Goal: Information Seeking & Learning: Learn about a topic

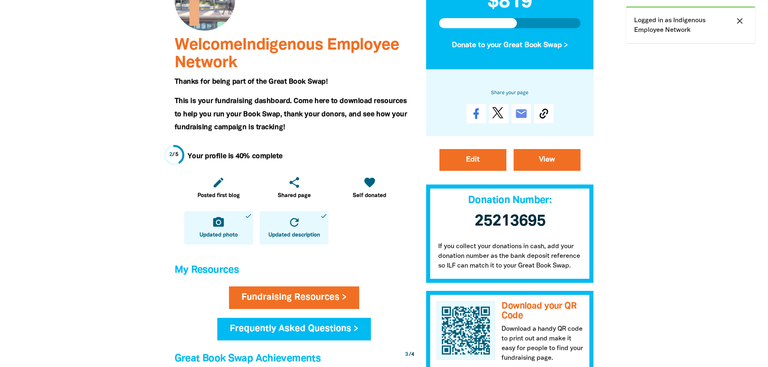
scroll to position [40, 0]
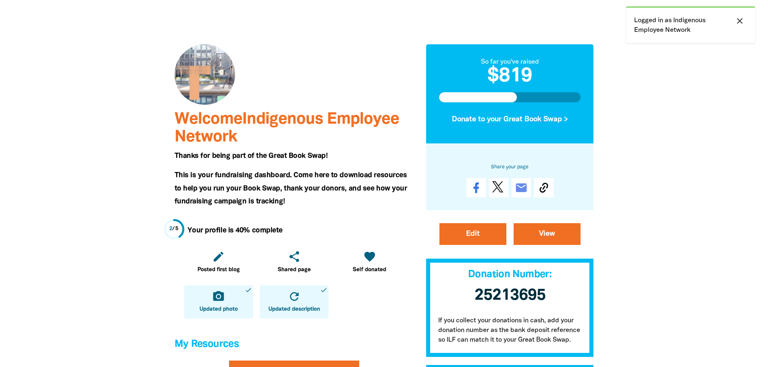
click at [740, 22] on icon "close" at bounding box center [740, 21] width 10 height 10
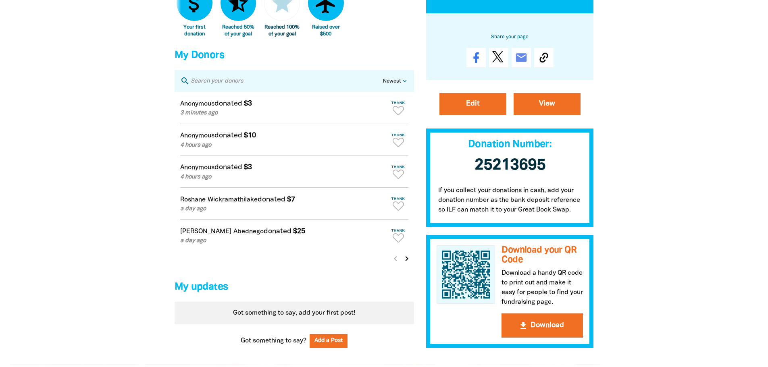
scroll to position [436, 0]
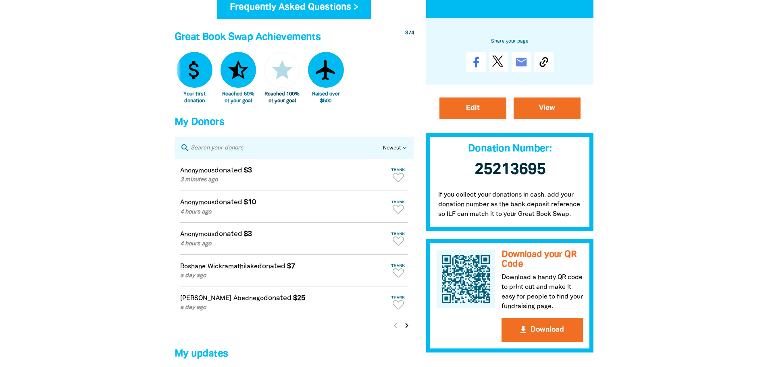
click at [712, 208] on div at bounding box center [384, 16] width 768 height 832
click at [403, 152] on select "Newest Oldest Highest Lowest" at bounding box center [396, 149] width 26 height 8
select select "amount:desc"
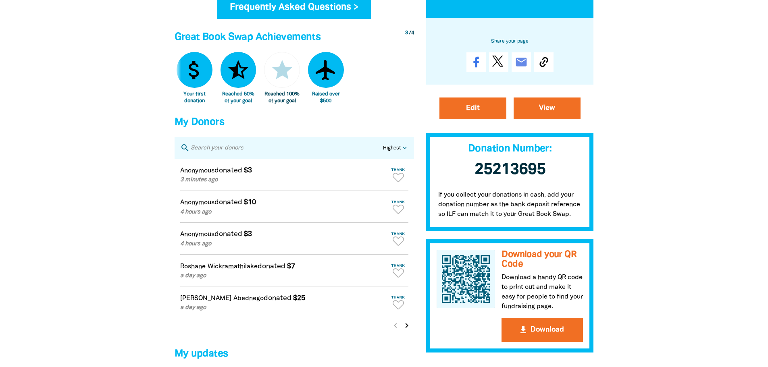
click at [383, 151] on select "Newest Oldest Highest Lowest" at bounding box center [396, 149] width 26 height 8
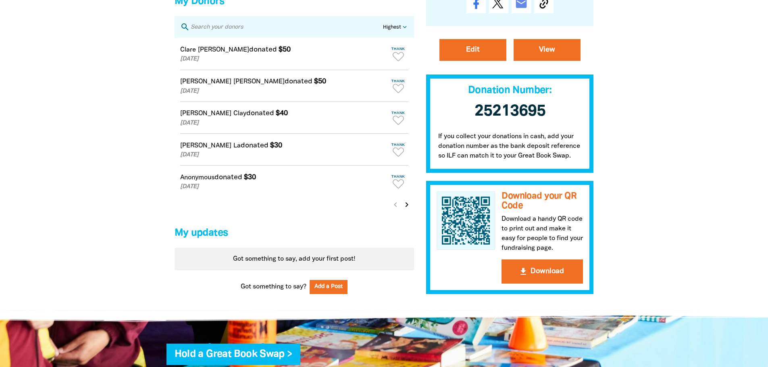
scroll to position [598, 0]
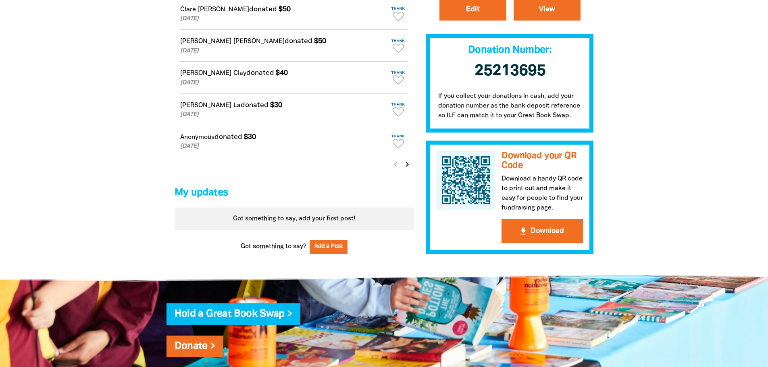
click at [407, 169] on icon "chevron_right" at bounding box center [407, 165] width 10 height 10
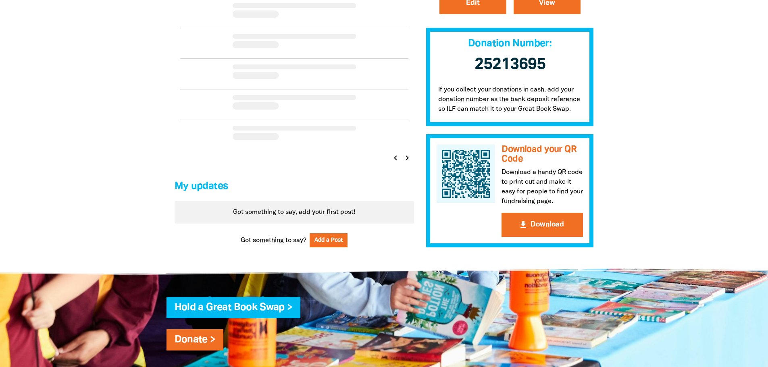
scroll to position [557, 0]
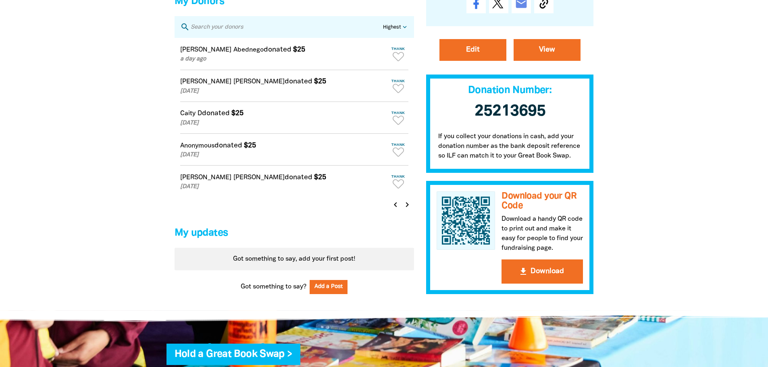
click at [406, 210] on icon "chevron_right" at bounding box center [407, 205] width 10 height 10
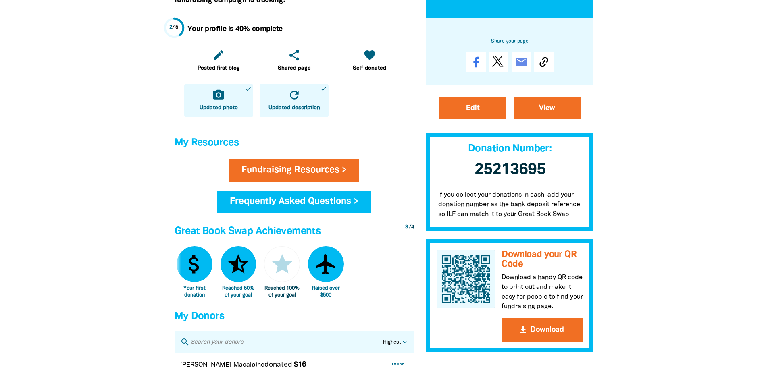
scroll to position [154, 0]
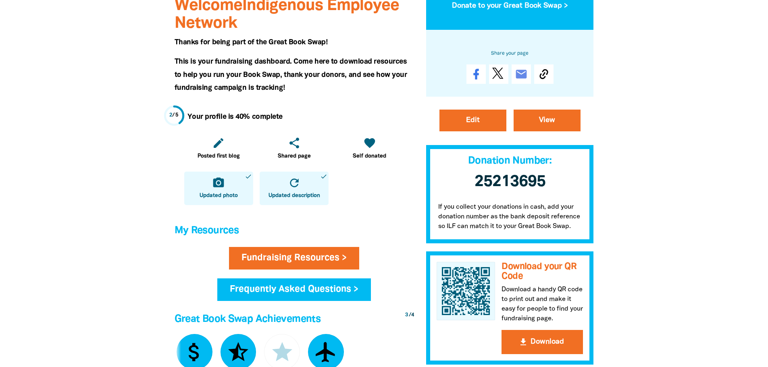
click at [664, 243] on div at bounding box center [384, 298] width 768 height 832
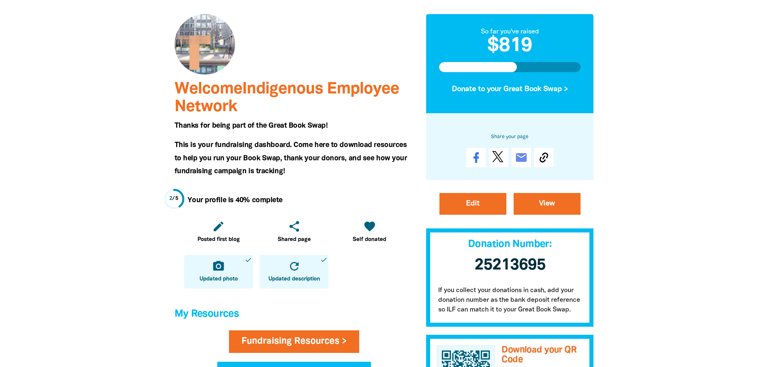
scroll to position [0, 0]
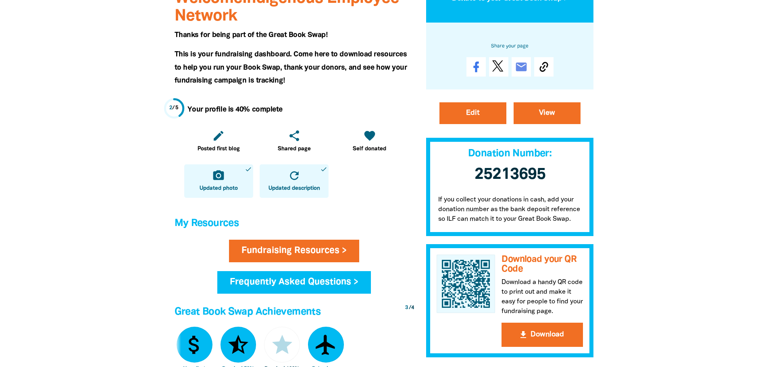
scroll to position [363, 0]
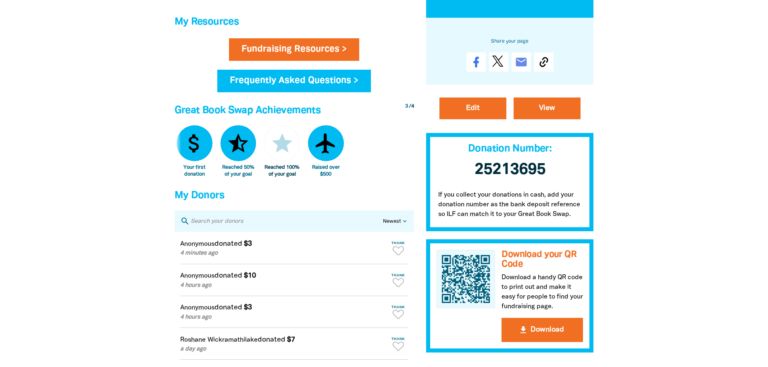
click at [693, 223] on div at bounding box center [384, 89] width 768 height 832
click at [656, 228] on div at bounding box center [384, 89] width 768 height 832
drag, startPoint x: 324, startPoint y: 140, endPoint x: 342, endPoint y: 161, distance: 28.3
click at [342, 161] on div "airplanemode_active Raised over $500" at bounding box center [326, 151] width 44 height 52
click at [724, 251] on div at bounding box center [384, 89] width 768 height 832
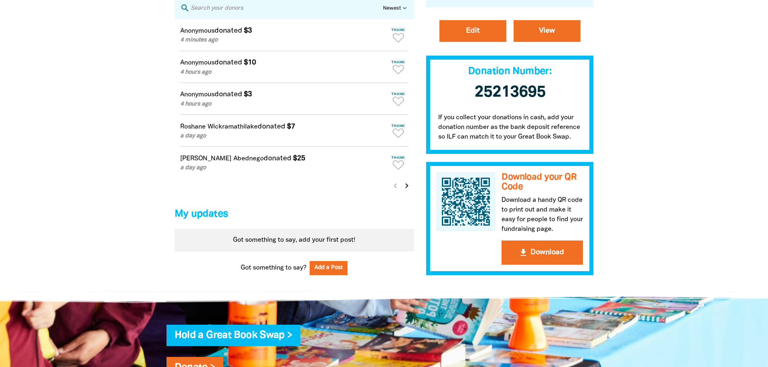
scroll to position [524, 0]
